Goal: Book appointment/travel/reservation

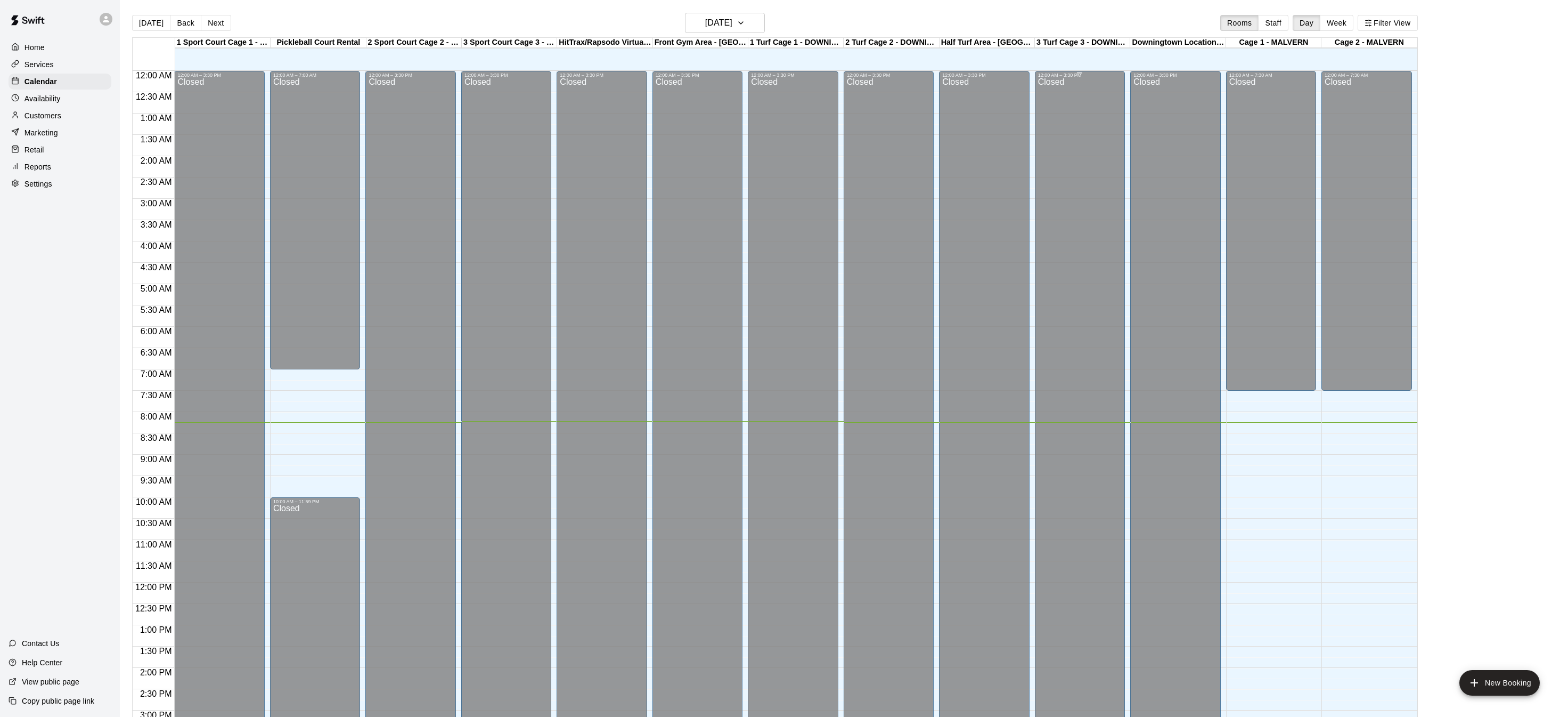
scroll to position [321, 0]
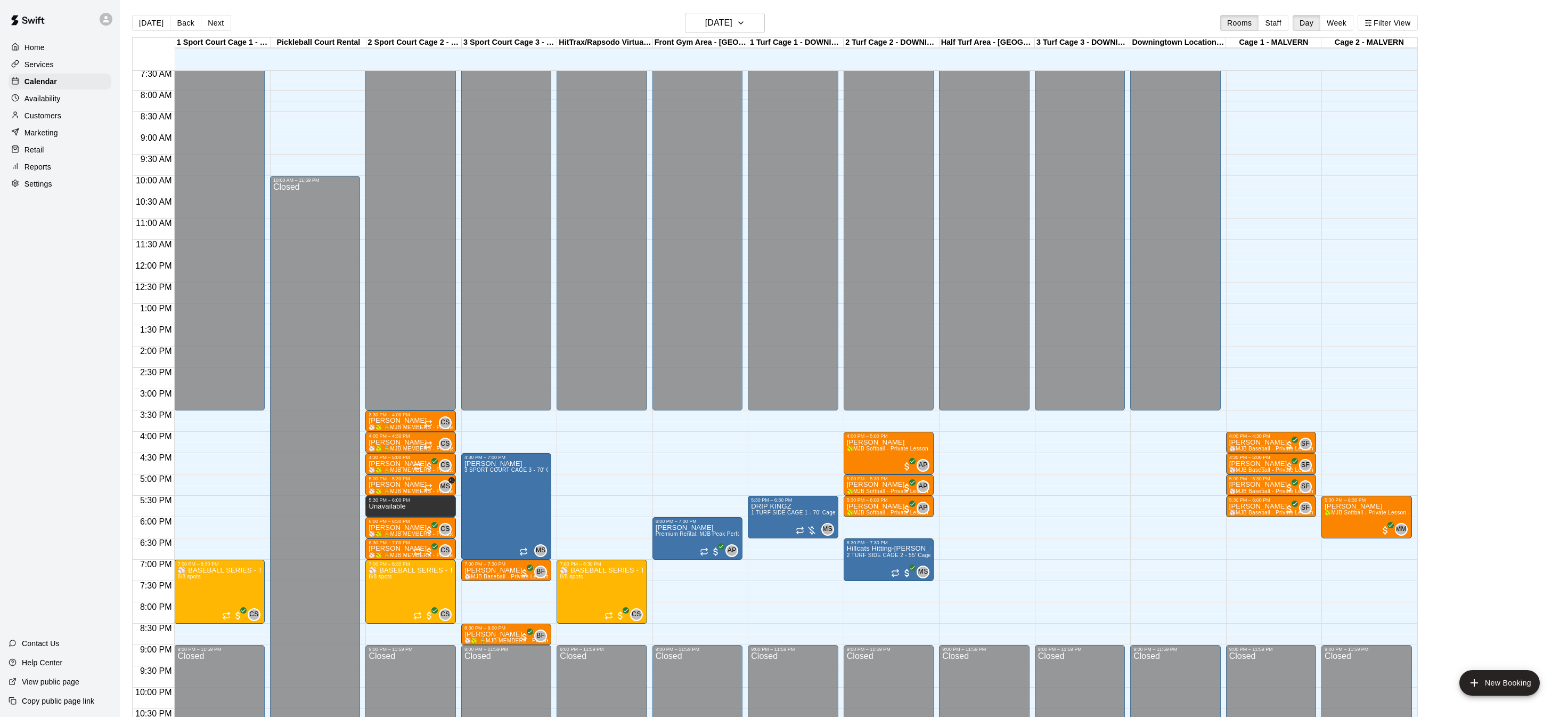
click at [587, 523] on div "12:00 AM – 3:30 PM Closed 7:00 PM – 8:30 PM ⚾️ BASEBALL SERIES - The Hitter's M…" at bounding box center [602, 261] width 90 height 1024
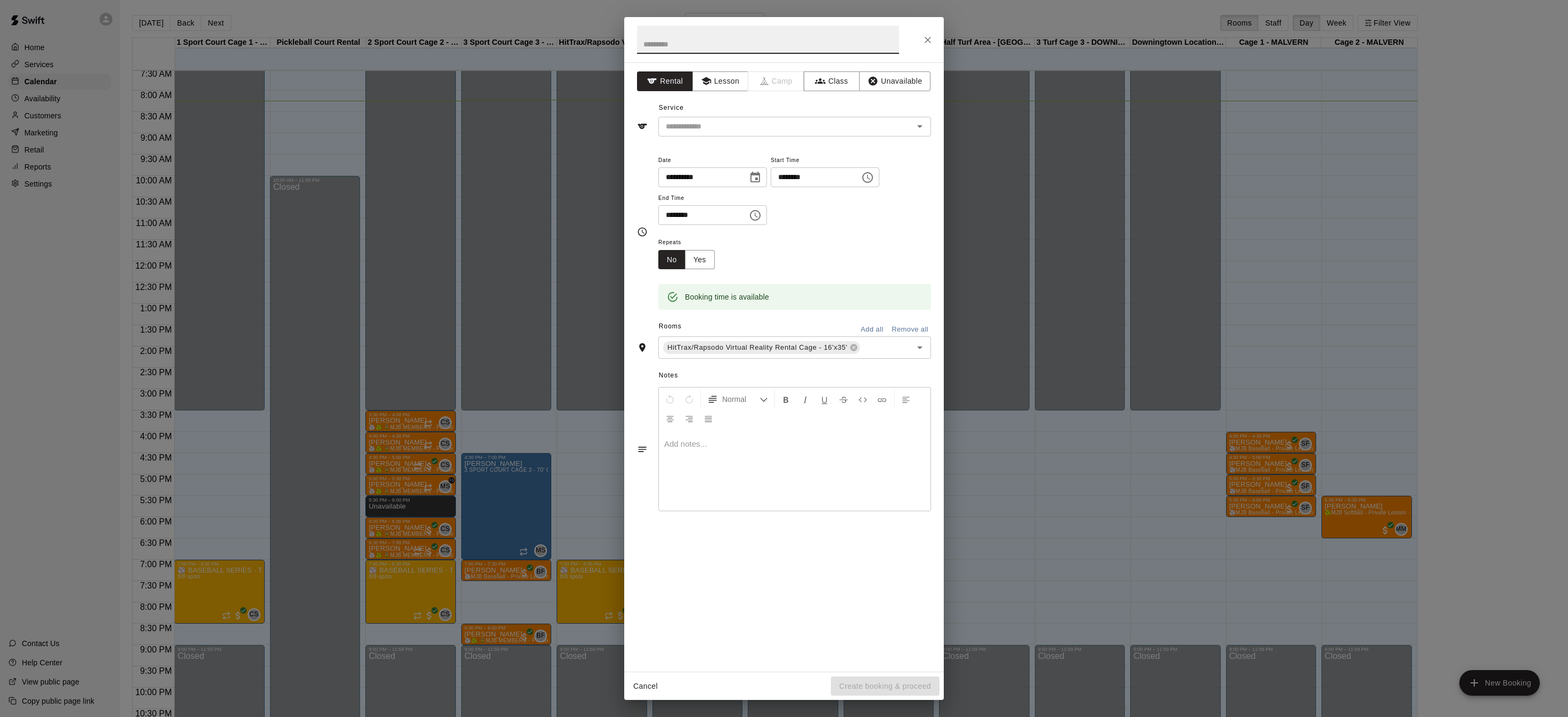
click at [878, 178] on button "Choose time, selected time is 6:00 PM" at bounding box center [868, 177] width 21 height 21
click at [822, 277] on li "30" at bounding box center [822, 280] width 25 height 20
type input "********"
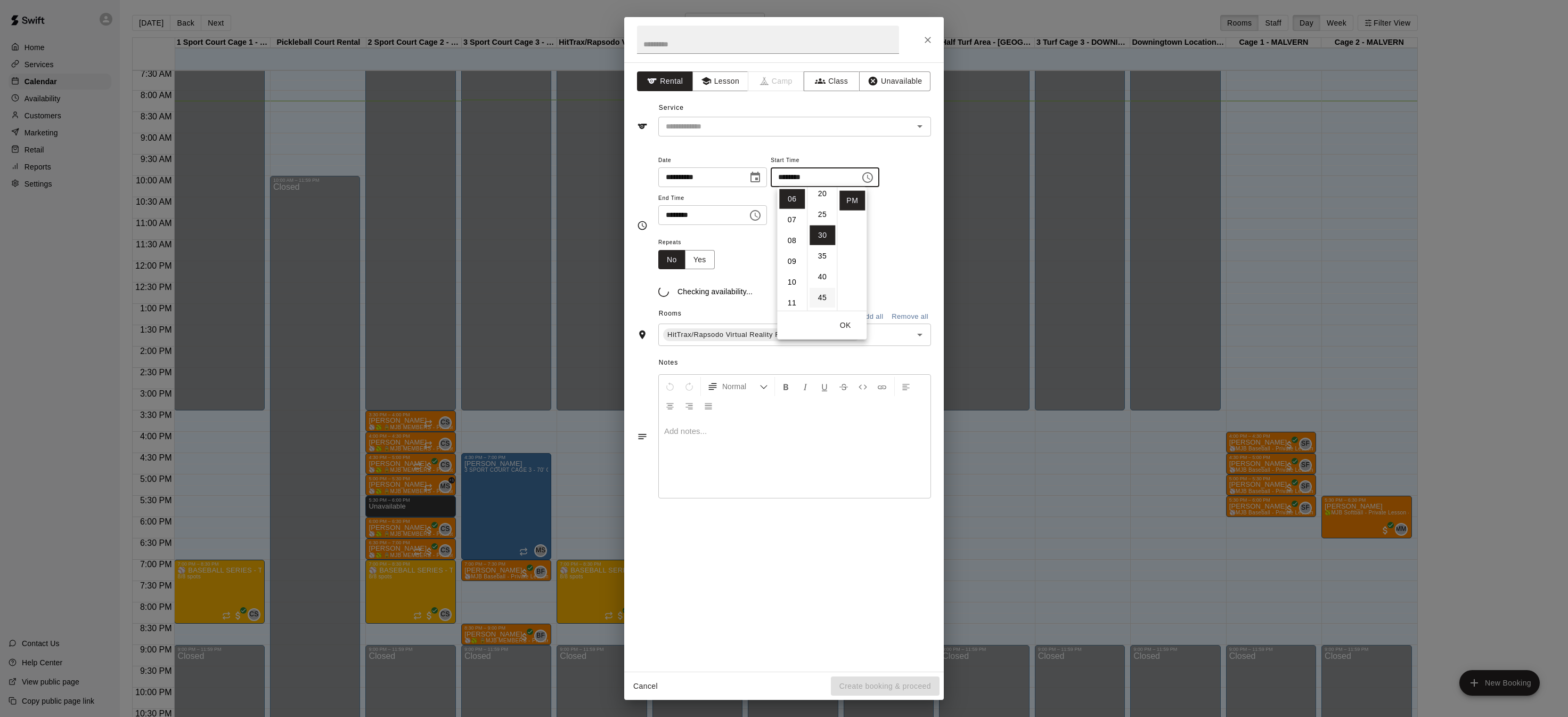
scroll to position [125, 0]
click at [762, 214] on icon "Choose time, selected time is 6:30 PM" at bounding box center [755, 215] width 13 height 13
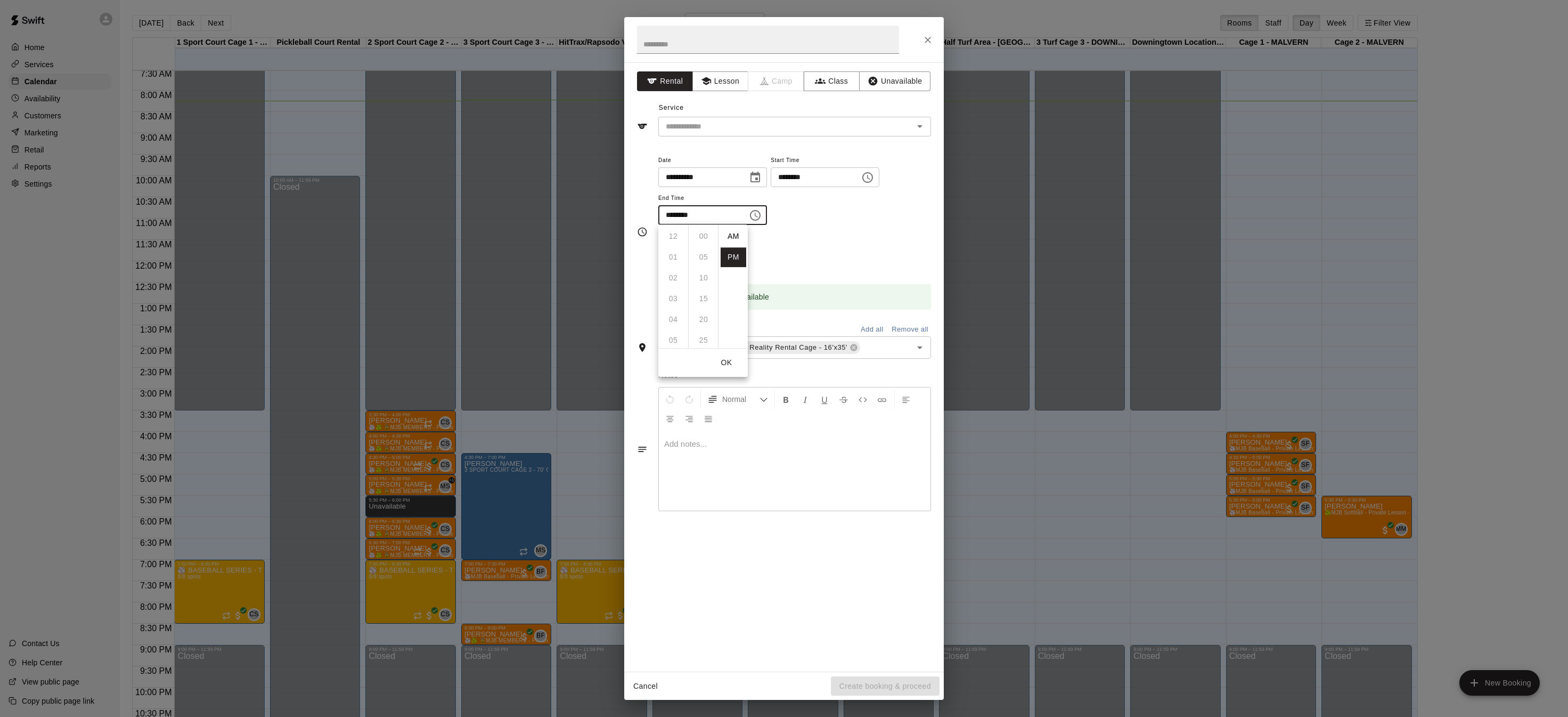
scroll to position [19, 0]
drag, startPoint x: 677, startPoint y: 257, endPoint x: 692, endPoint y: 255, distance: 15.1
click at [676, 257] on li "07" at bounding box center [673, 257] width 25 height 20
click at [700, 235] on li "00" at bounding box center [704, 236] width 25 height 20
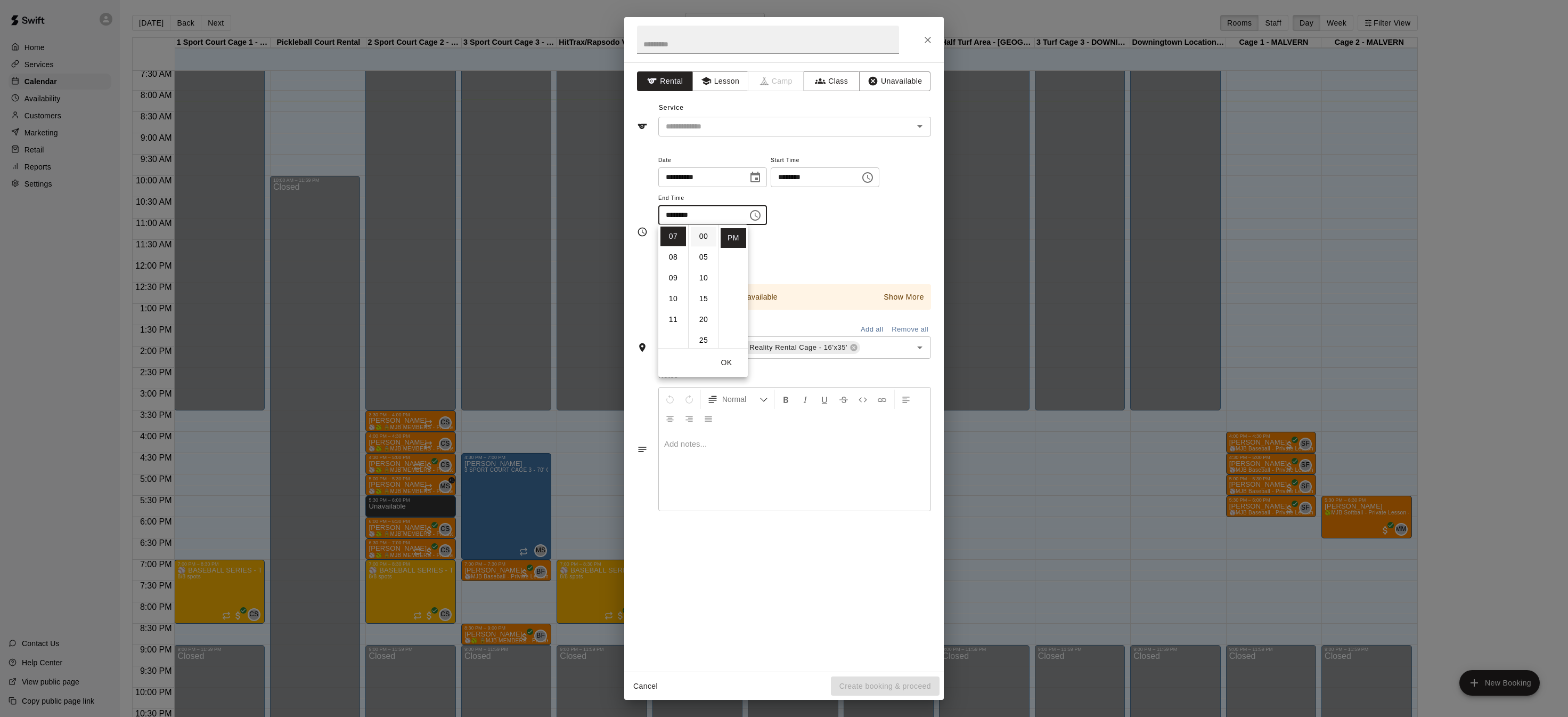
type input "********"
click at [733, 47] on input "text" at bounding box center [768, 39] width 262 height 28
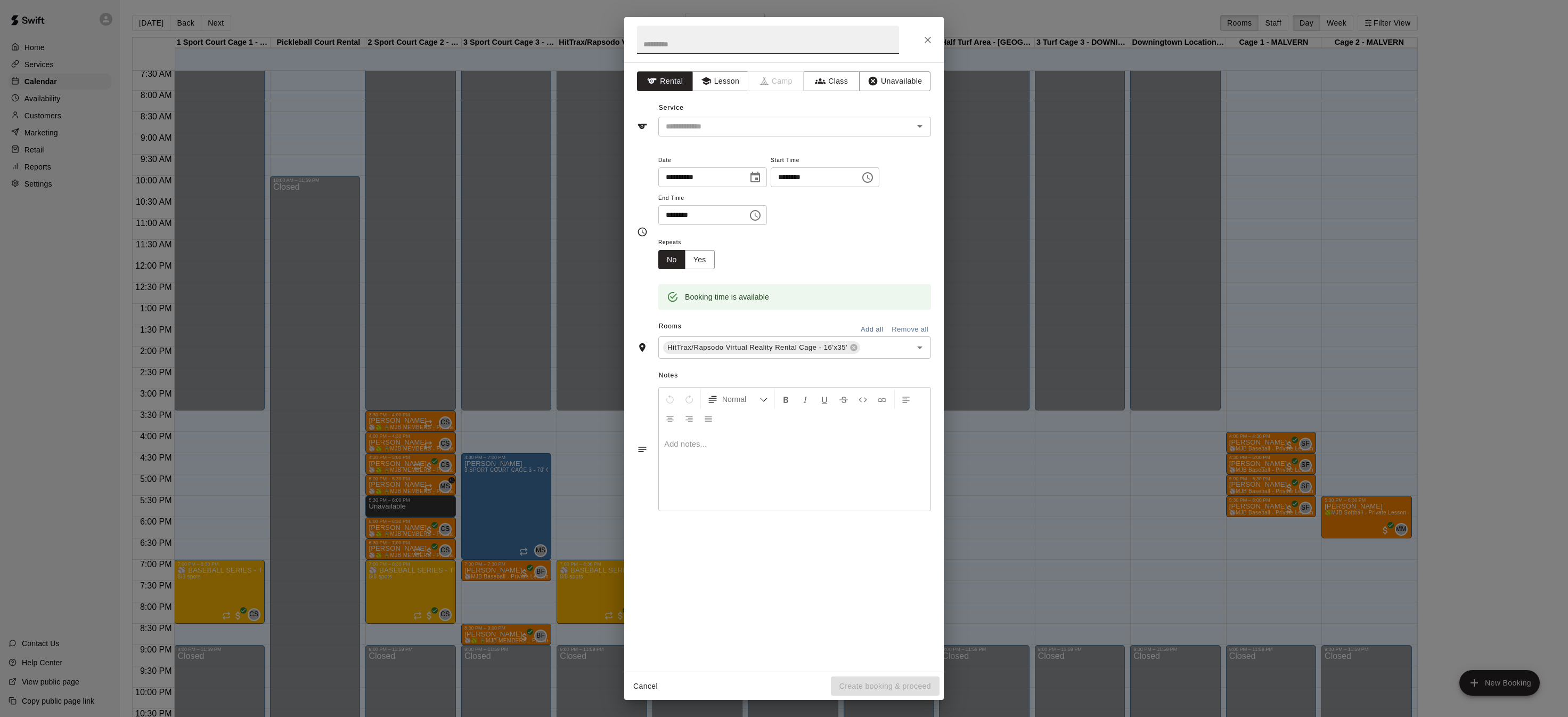
click at [732, 47] on input "text" at bounding box center [768, 39] width 262 height 28
type input "**********"
click at [727, 83] on button "Lesson" at bounding box center [720, 81] width 56 height 20
click at [922, 131] on icon "Open" at bounding box center [920, 126] width 13 height 13
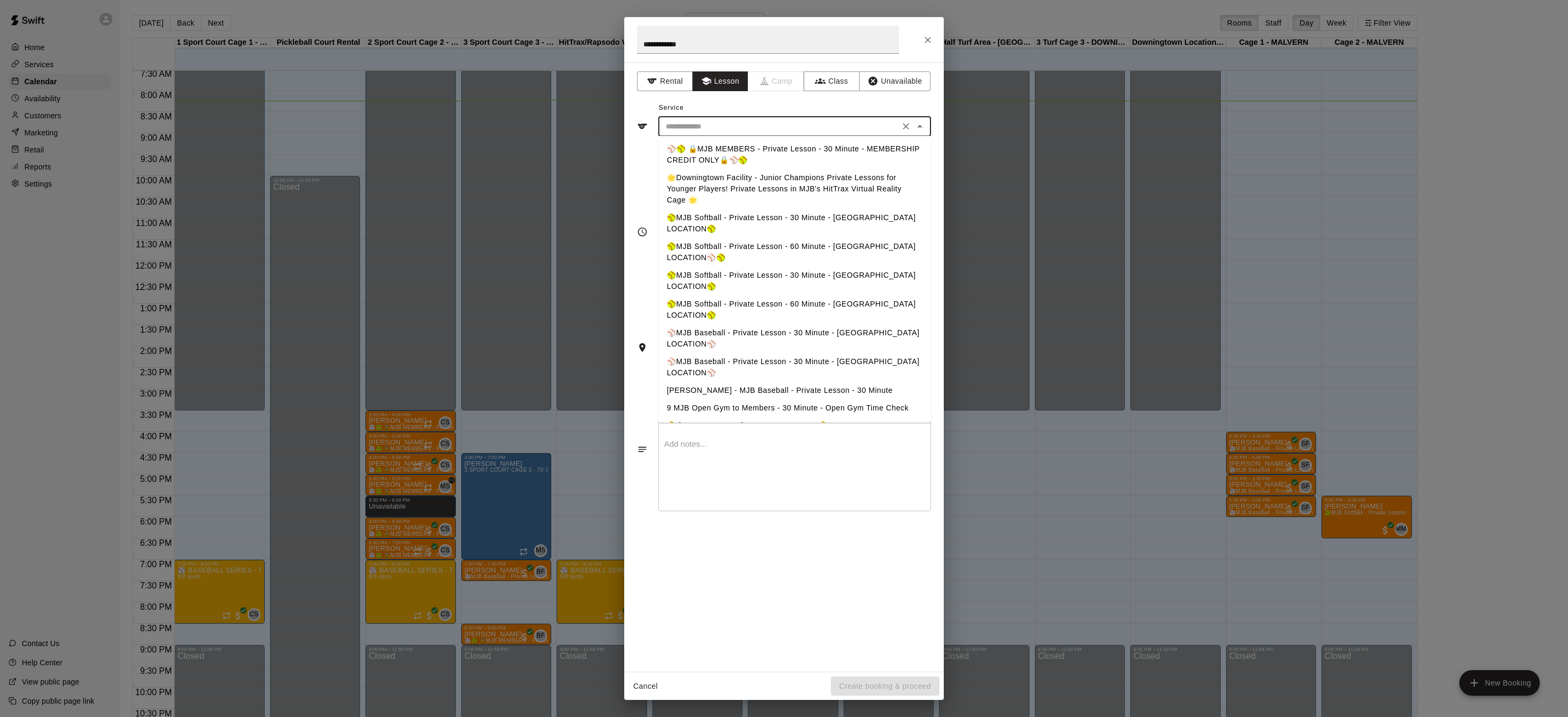
click at [838, 220] on li "🥎MJB Softball - Private Lesson - 30 Minute - [GEOGRAPHIC_DATA] LOCATION🥎" at bounding box center [794, 223] width 273 height 29
type input "**********"
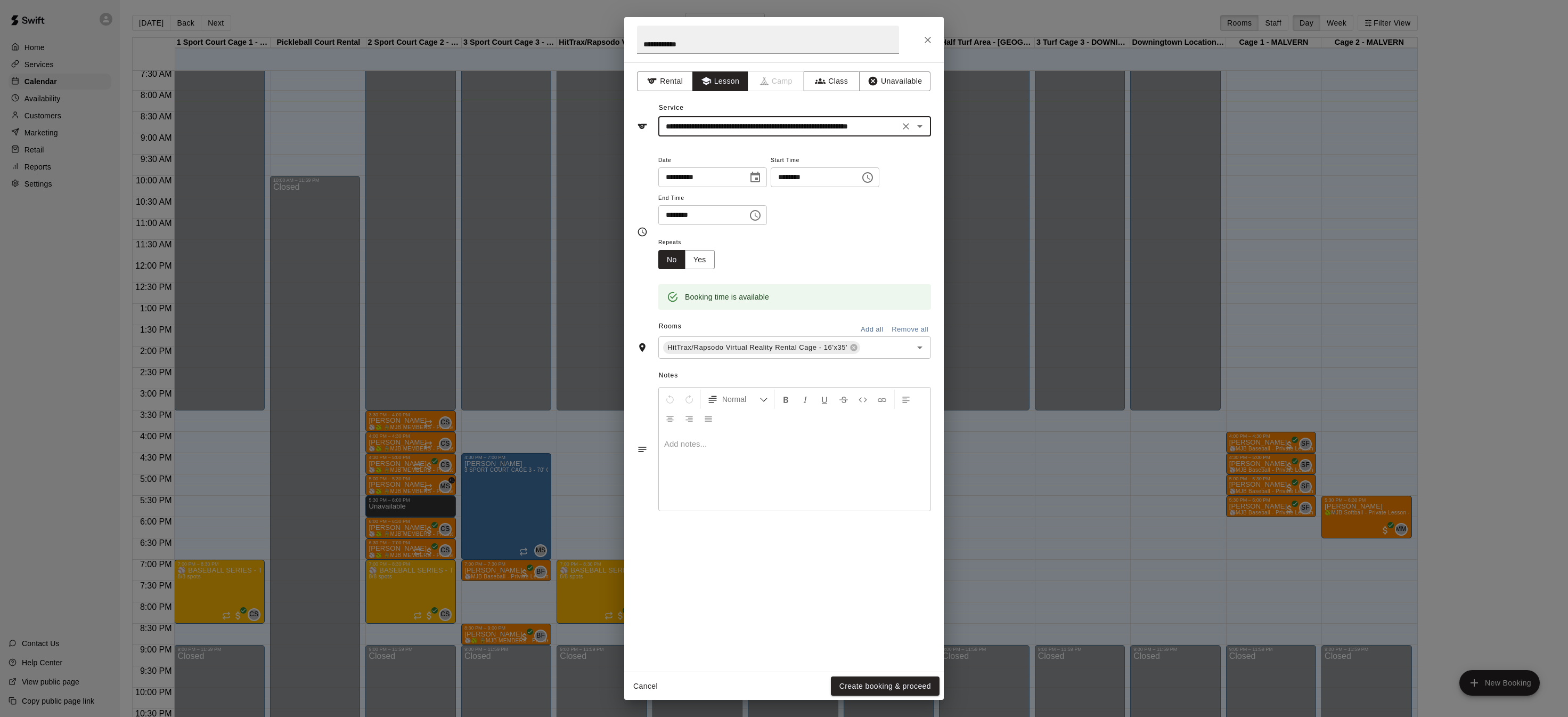
click at [876, 685] on button "Create booking & proceed" at bounding box center [885, 687] width 109 height 20
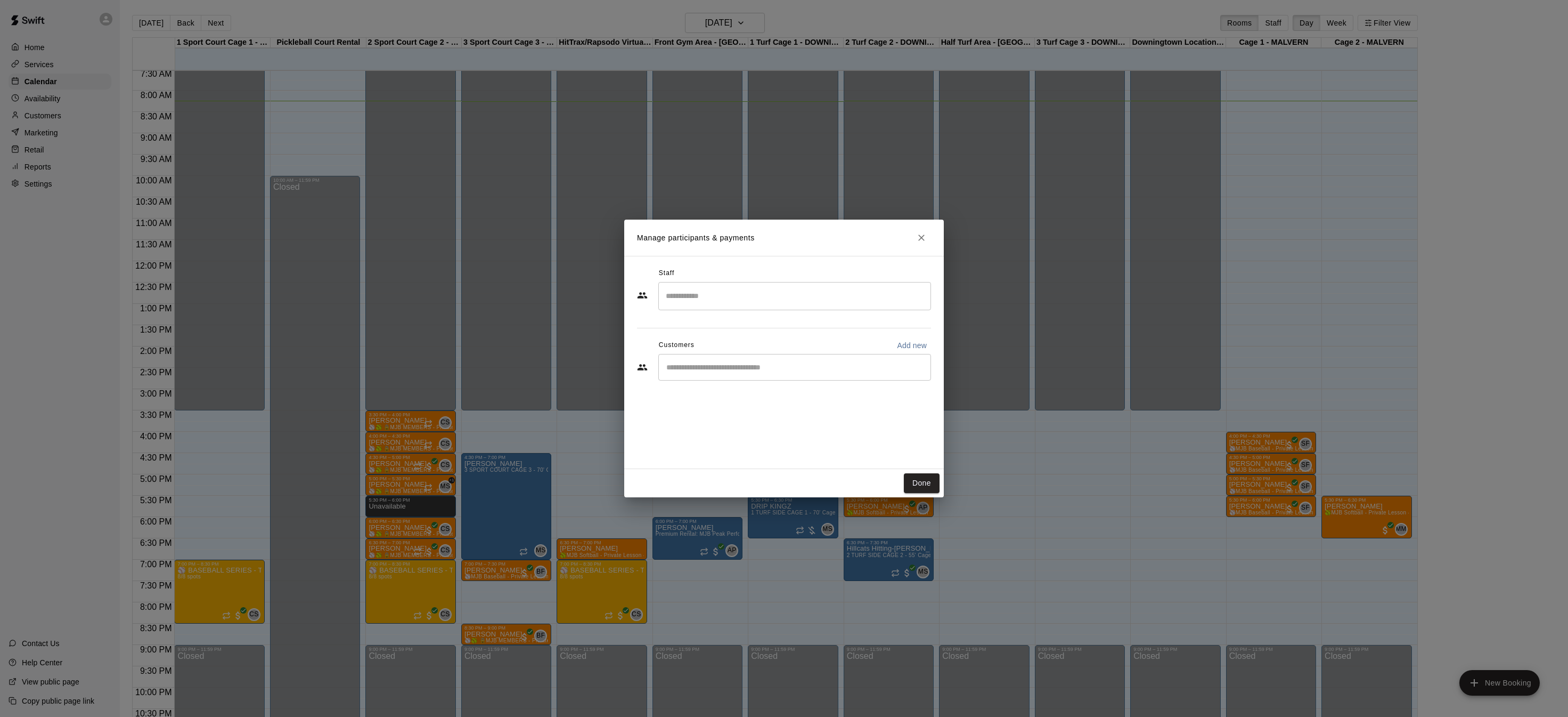
click at [692, 375] on div "Staff ​ Customers Add new ​" at bounding box center [784, 328] width 294 height 126
click at [692, 369] on input "Start typing to search customers..." at bounding box center [794, 367] width 263 height 11
type input "******"
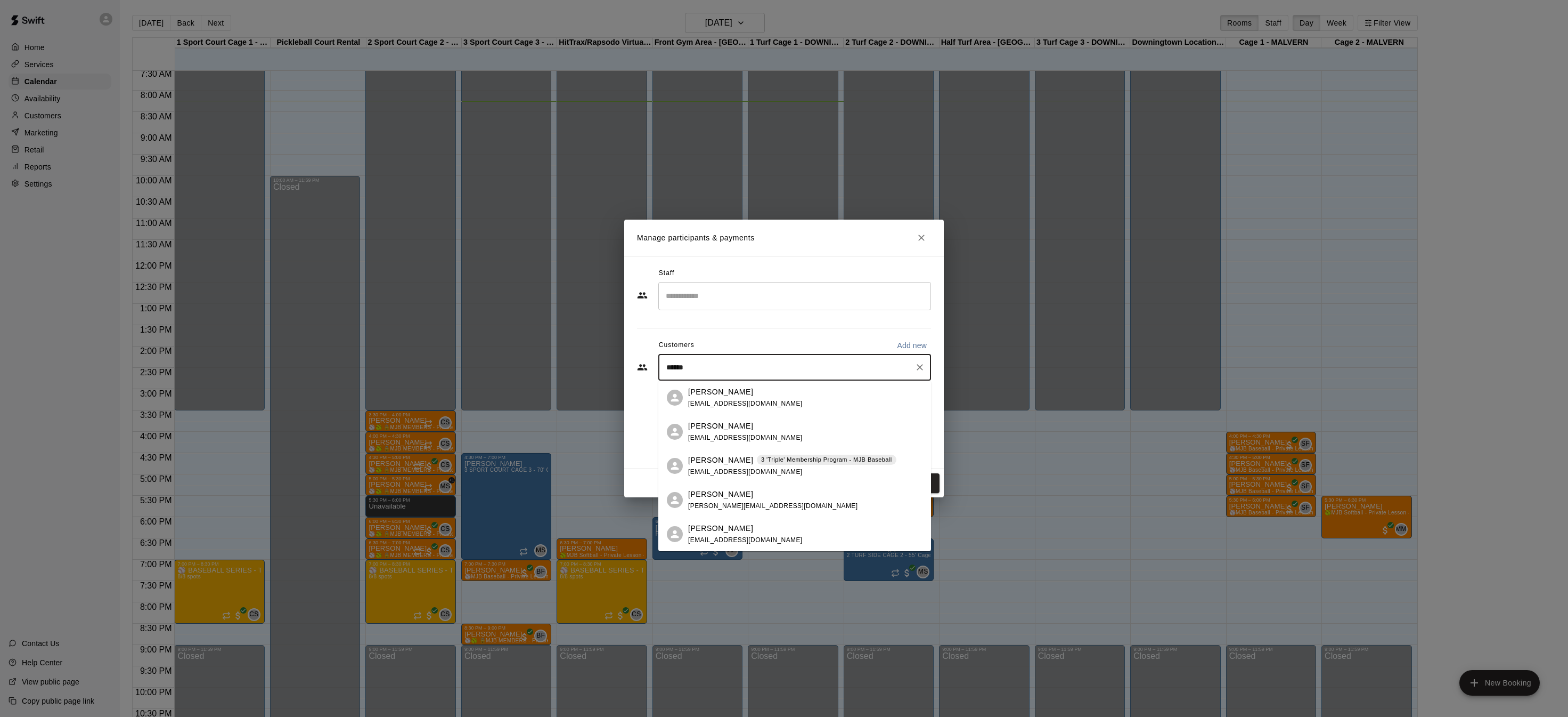
click at [764, 466] on div "[PERSON_NAME] 3 'Triple' Membership Program - MJB Baseball [EMAIL_ADDRESS][DOMA…" at bounding box center [792, 466] width 208 height 23
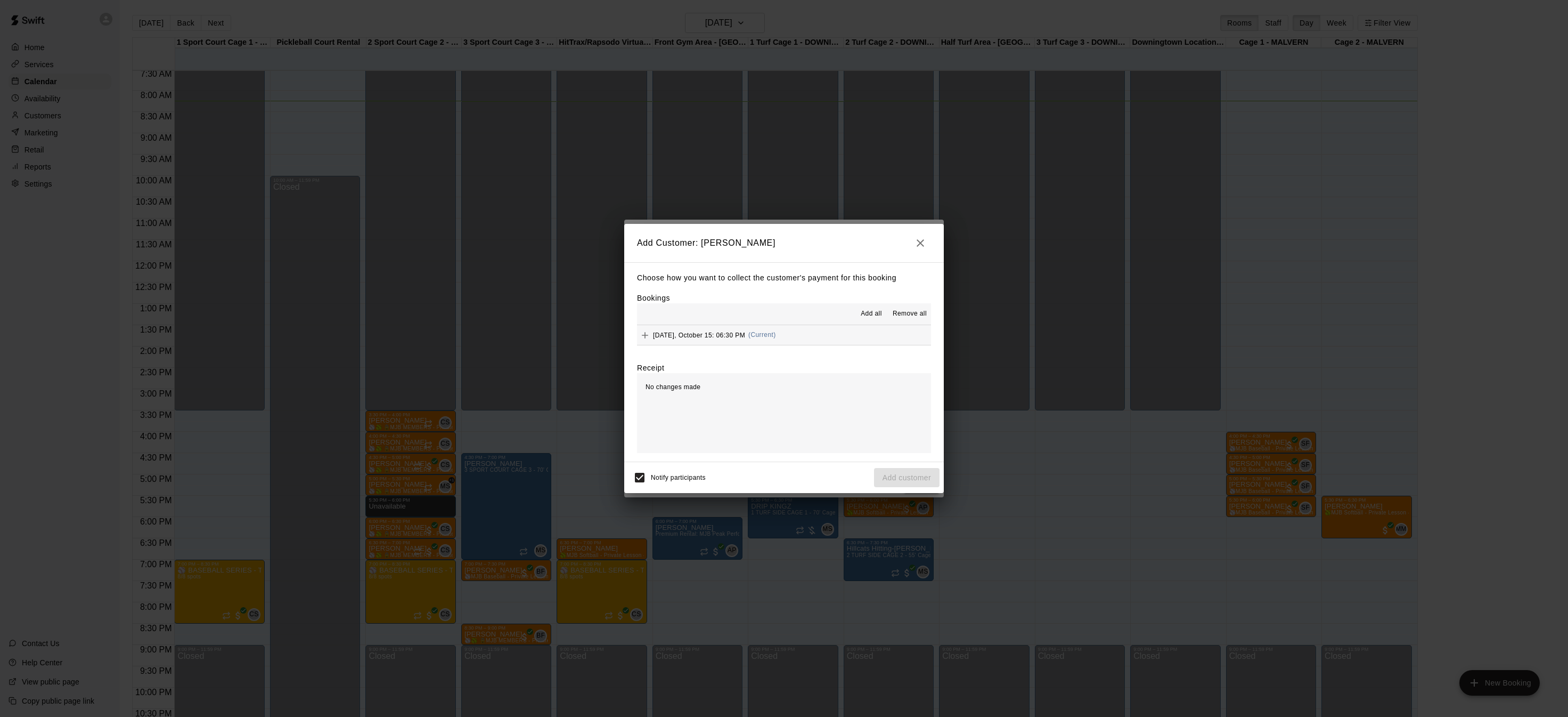
click at [857, 310] on button "Add all" at bounding box center [871, 313] width 34 height 17
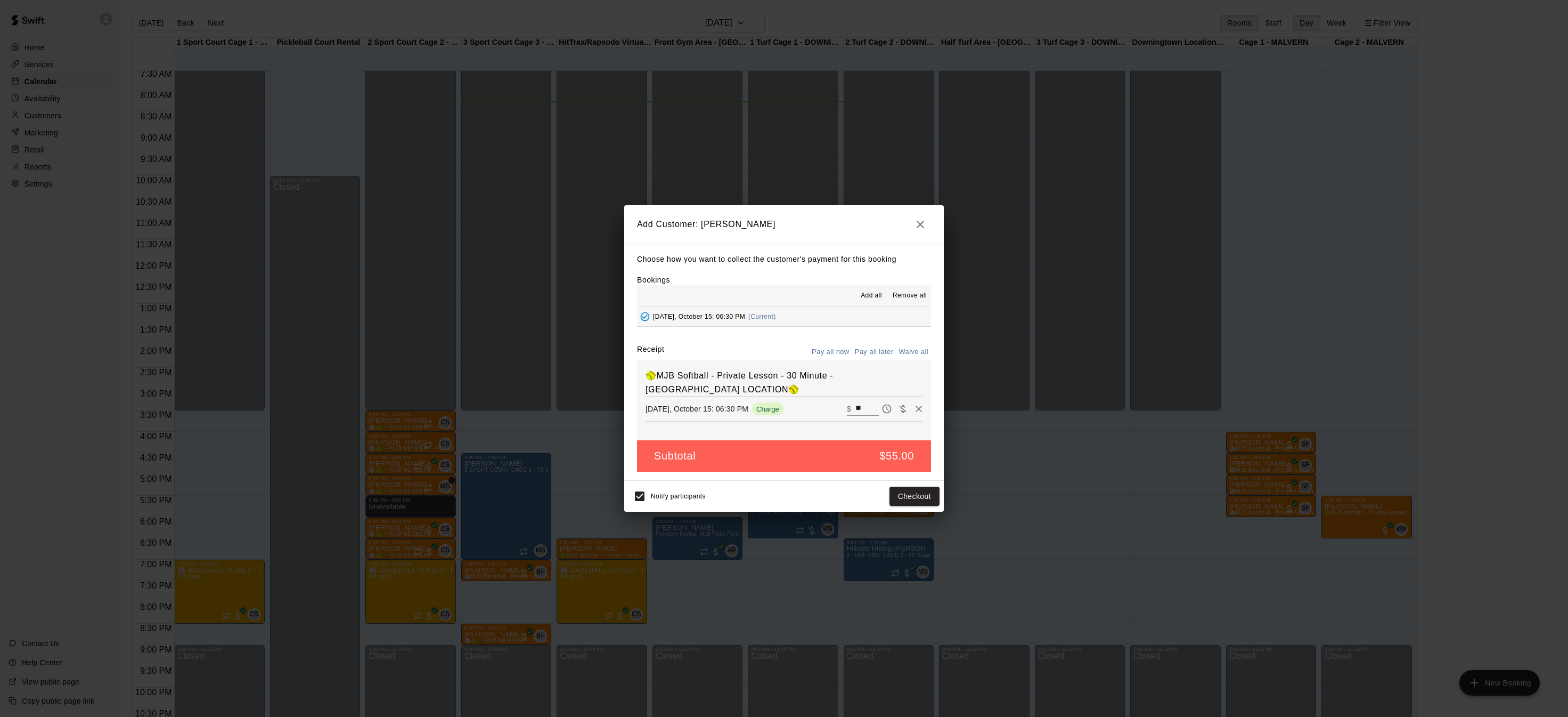
click at [915, 349] on button "Waive all" at bounding box center [914, 352] width 35 height 17
type input "*"
click at [901, 494] on button "Add customer" at bounding box center [907, 497] width 65 height 20
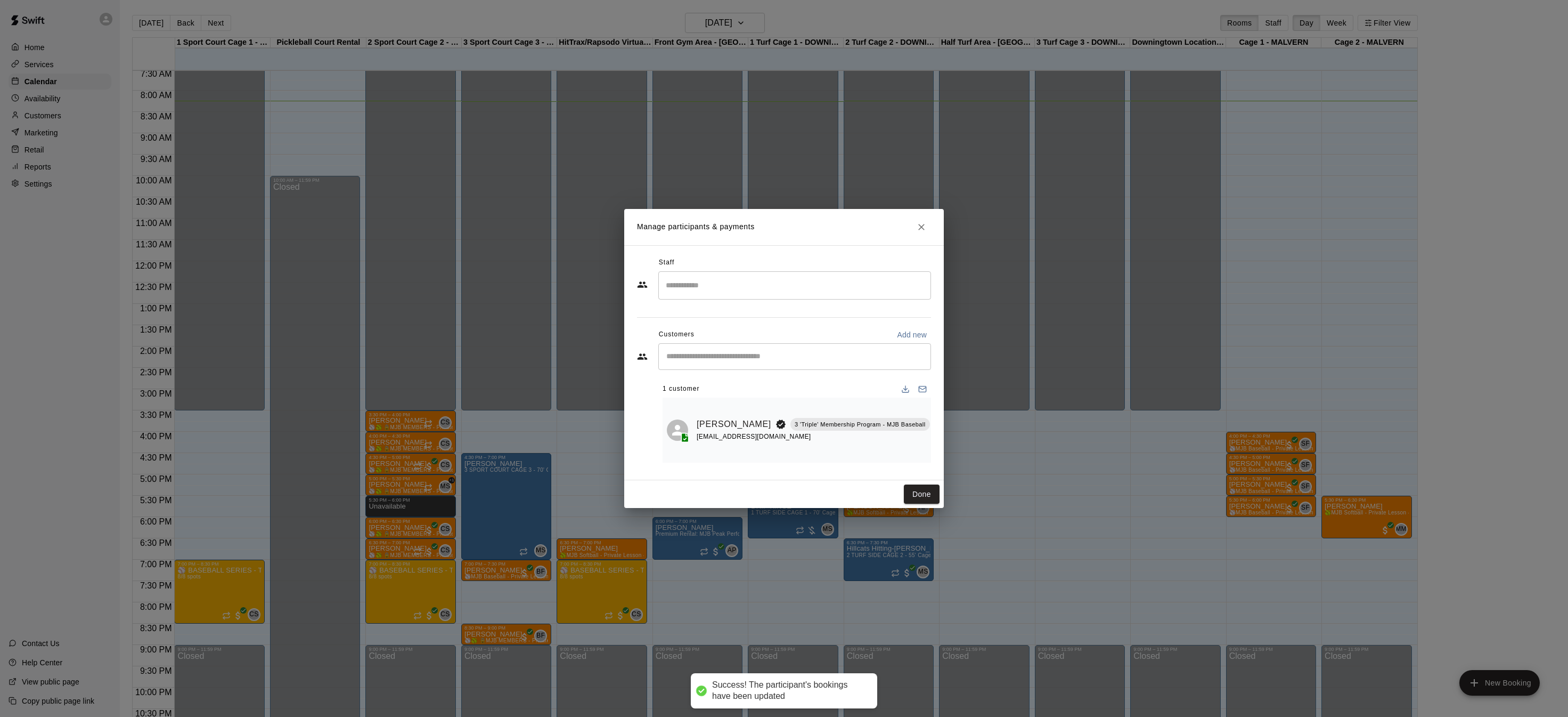
click at [704, 292] on input "Search staff" at bounding box center [794, 285] width 263 height 19
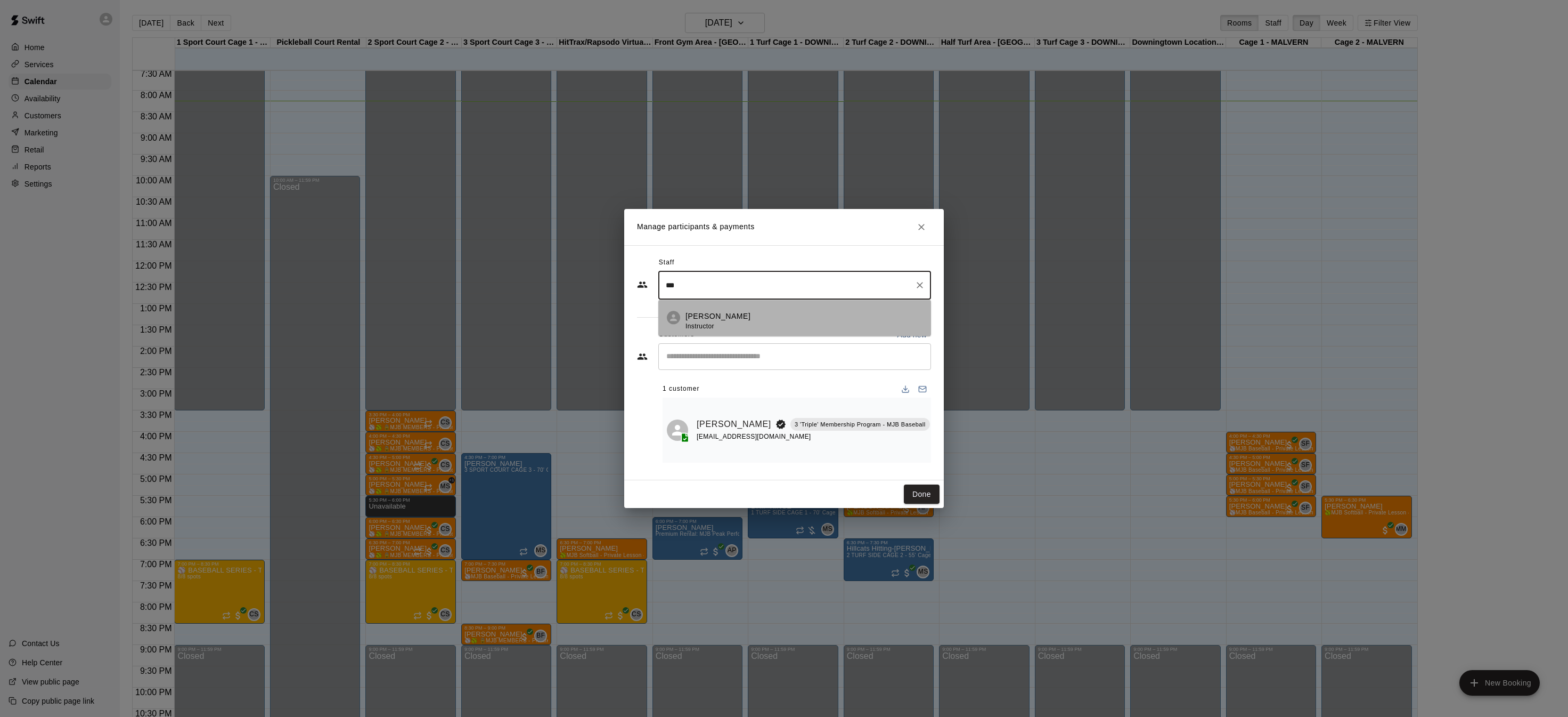
click at [722, 313] on li "[PERSON_NAME] Instructor" at bounding box center [794, 318] width 273 height 36
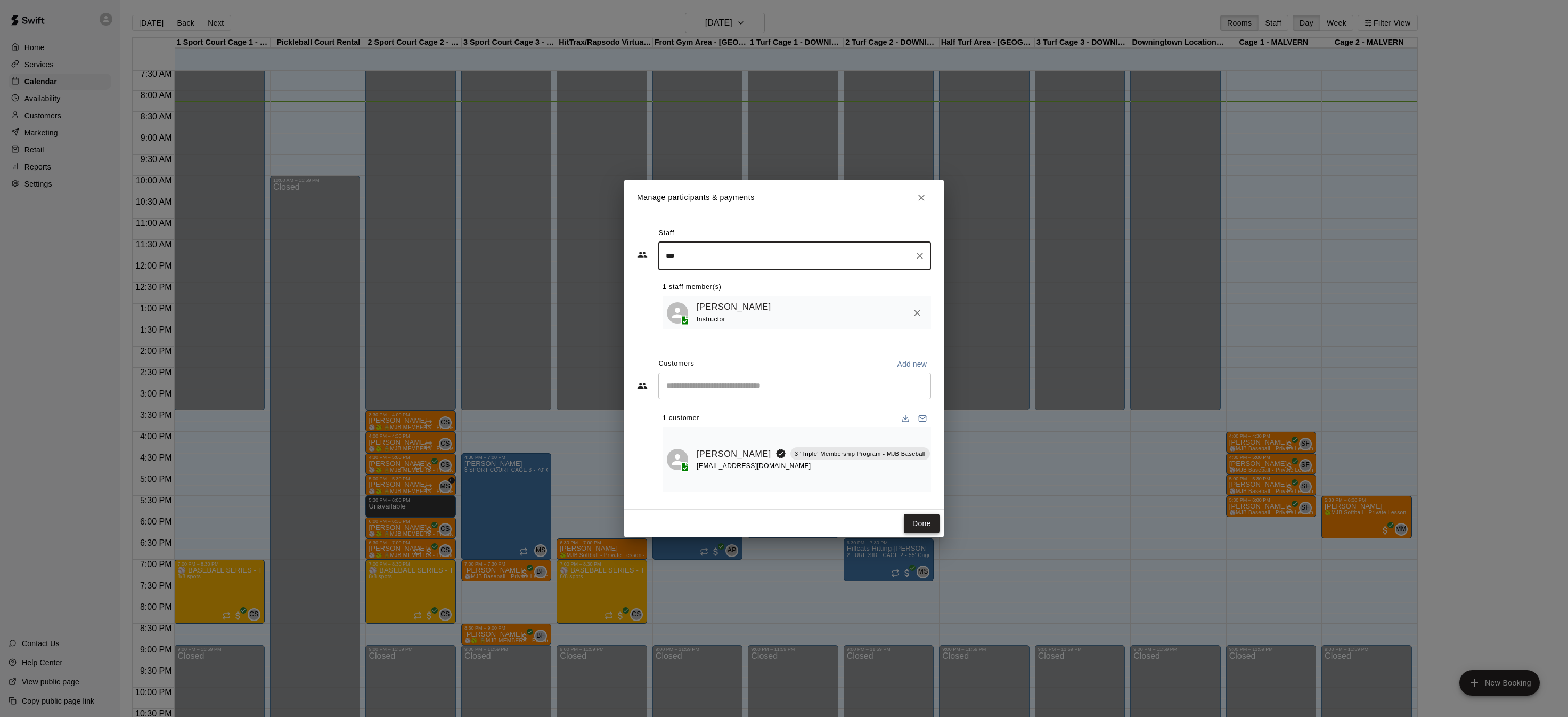
type input "***"
click at [918, 519] on button "Done" at bounding box center [922, 524] width 35 height 20
